Goal: Information Seeking & Learning: Learn about a topic

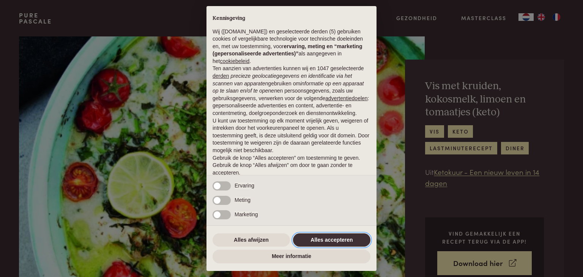
click at [305, 240] on button "Alles accepteren" at bounding box center [331, 240] width 77 height 14
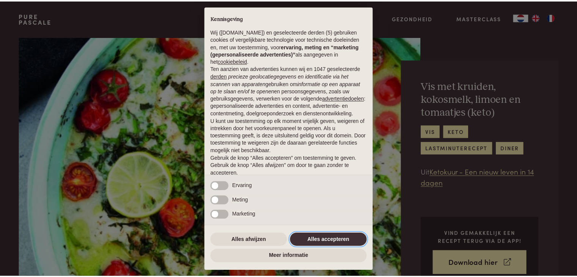
scroll to position [28, 0]
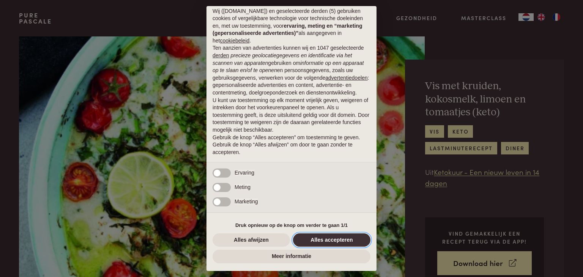
click at [315, 242] on button "Alles accepteren" at bounding box center [331, 240] width 77 height 14
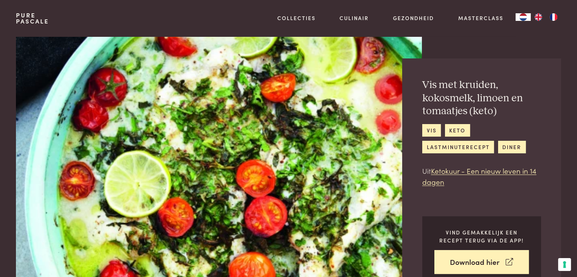
scroll to position [1, 0]
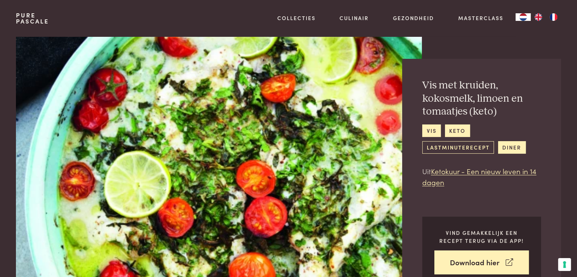
click at [459, 143] on link "lastminuterecept" at bounding box center [458, 147] width 72 height 13
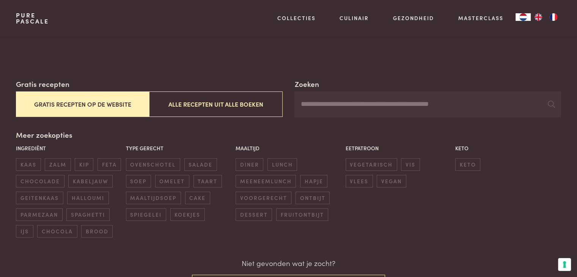
scroll to position [96, 0]
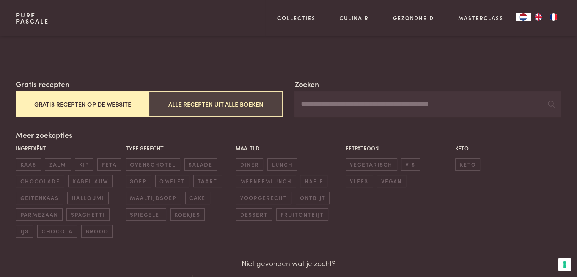
click at [222, 102] on button "Alle recepten uit alle boeken" at bounding box center [215, 103] width 133 height 25
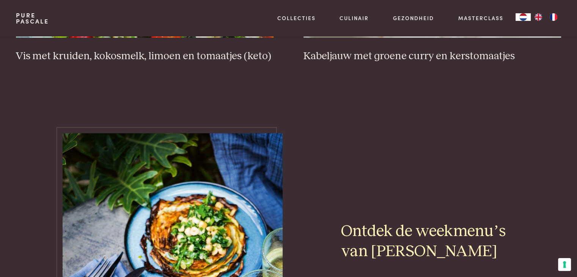
scroll to position [459, 0]
